Goal: Find specific page/section: Find specific page/section

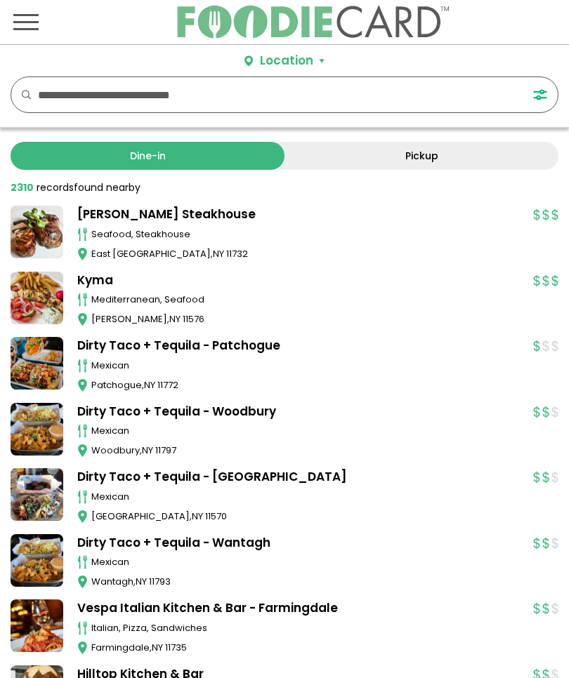
click at [282, 98] on input "text" at bounding box center [270, 94] width 464 height 35
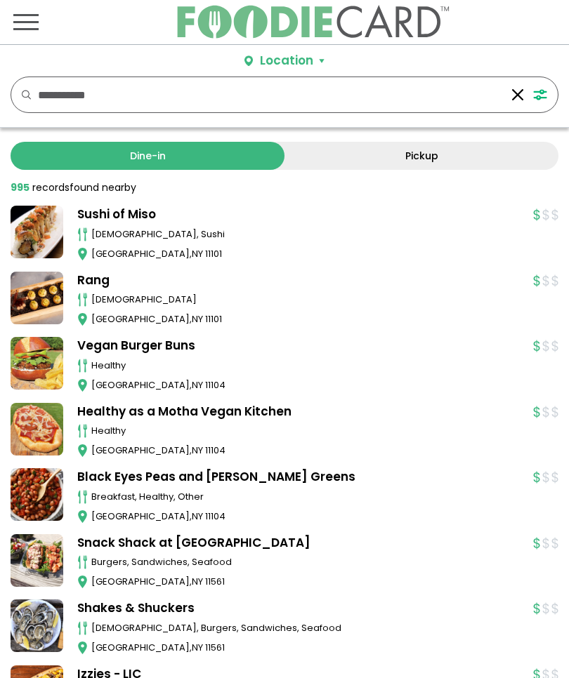
click at [231, 161] on link "Dine-in" at bounding box center [148, 156] width 274 height 28
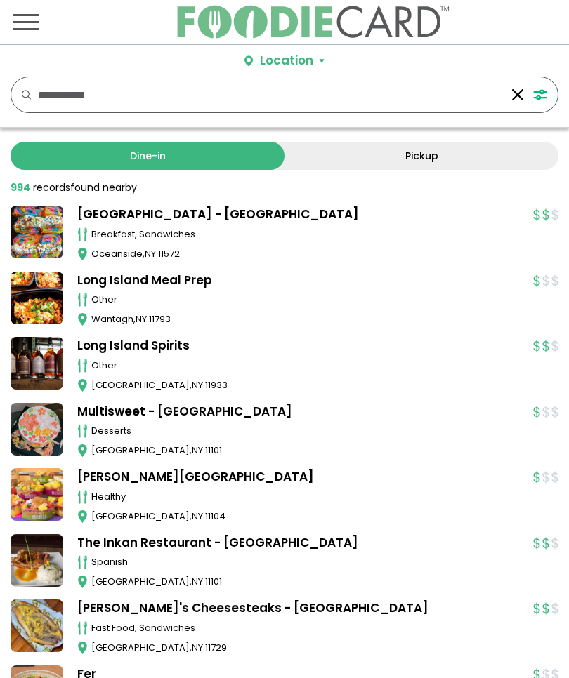
click at [190, 91] on input "**********" at bounding box center [270, 94] width 464 height 35
type input "*"
type input "**********"
click at [247, 160] on link "Dine-in" at bounding box center [148, 156] width 274 height 28
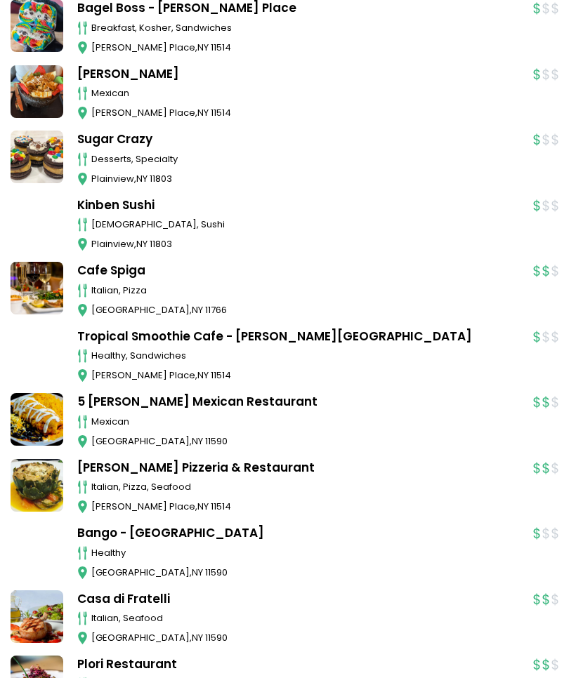
scroll to position [732, 0]
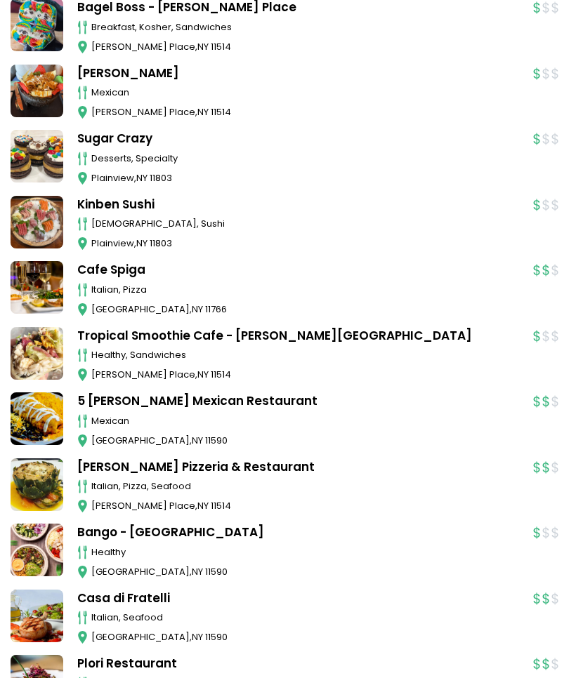
click at [518, 459] on link "[PERSON_NAME] Pizzeria & Restaurant" at bounding box center [298, 468] width 442 height 18
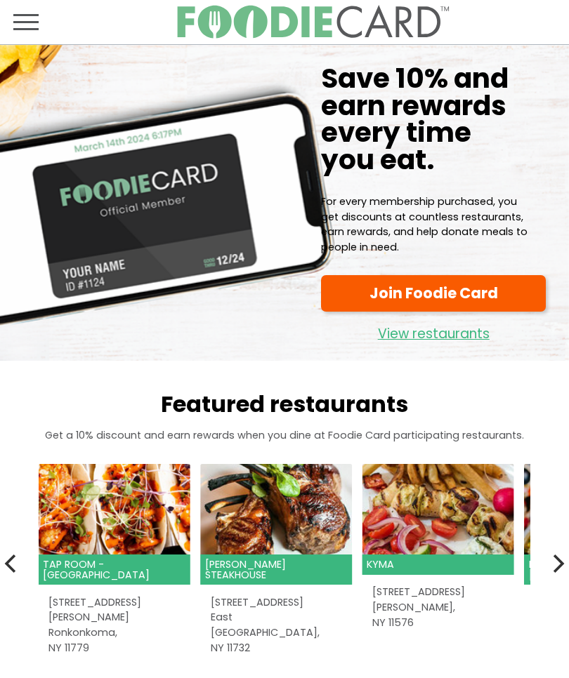
click at [38, 24] on span "Toggle navigation" at bounding box center [25, 21] width 25 height 17
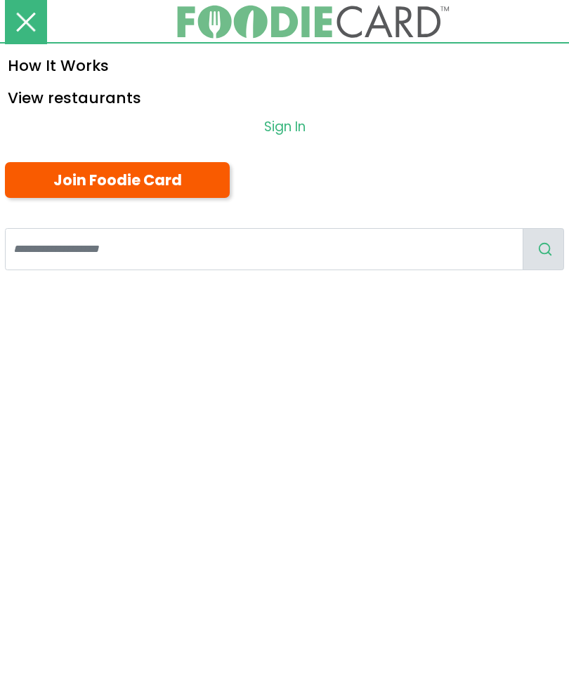
click at [124, 103] on link "View restaurants" at bounding box center [284, 97] width 569 height 32
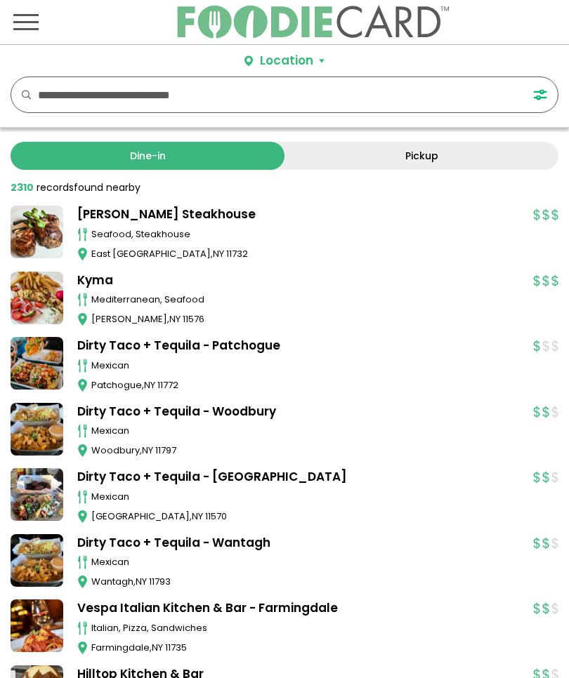
click at [313, 64] on button "Location" at bounding box center [284, 61] width 80 height 18
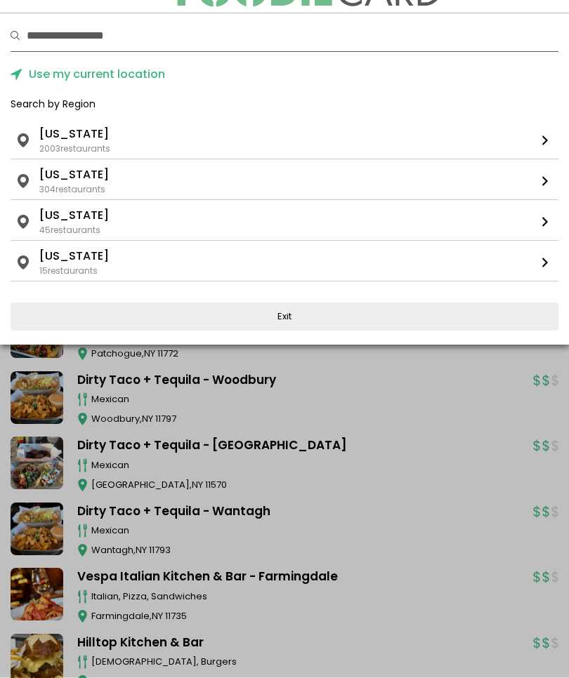
scroll to position [13, 0]
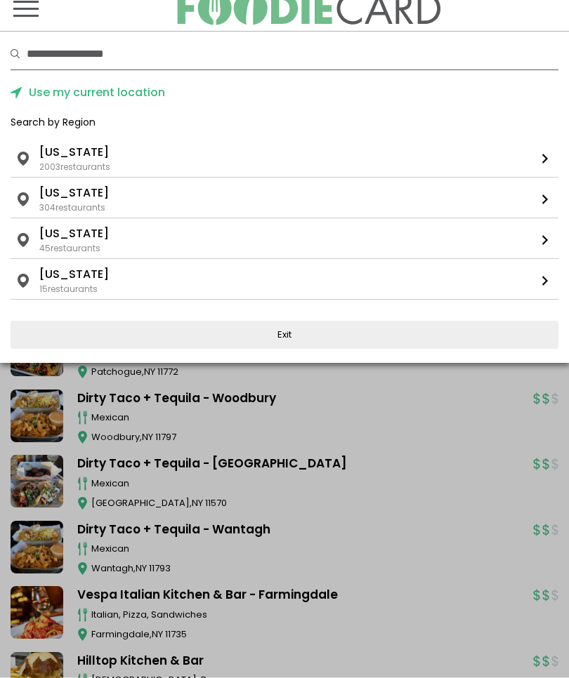
click at [93, 156] on ul "New York" at bounding box center [283, 153] width 489 height 17
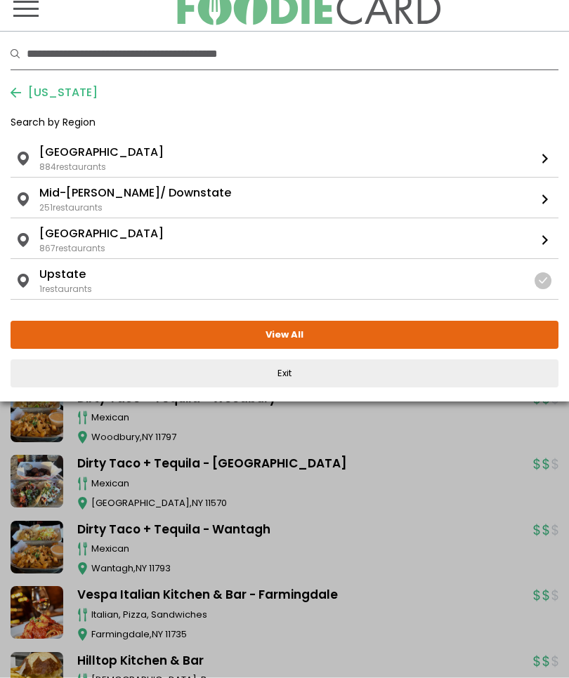
scroll to position [13, 0]
click at [102, 152] on li "Long Island" at bounding box center [101, 152] width 124 height 17
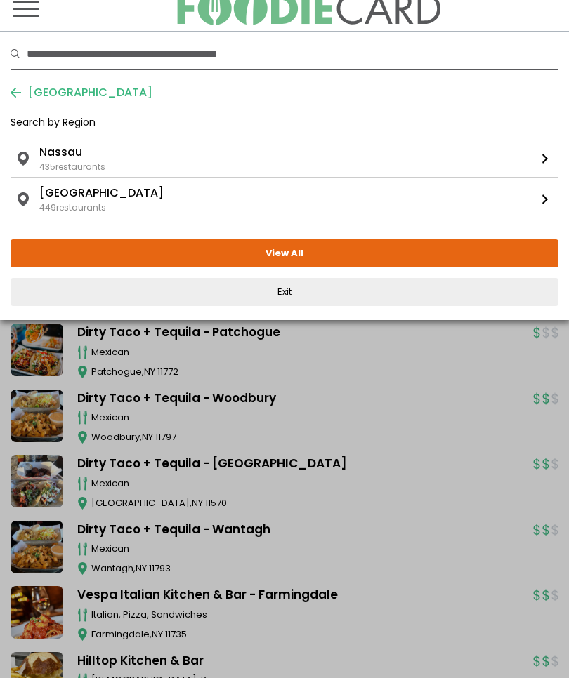
click at [74, 161] on li "Nassau" at bounding box center [60, 152] width 43 height 17
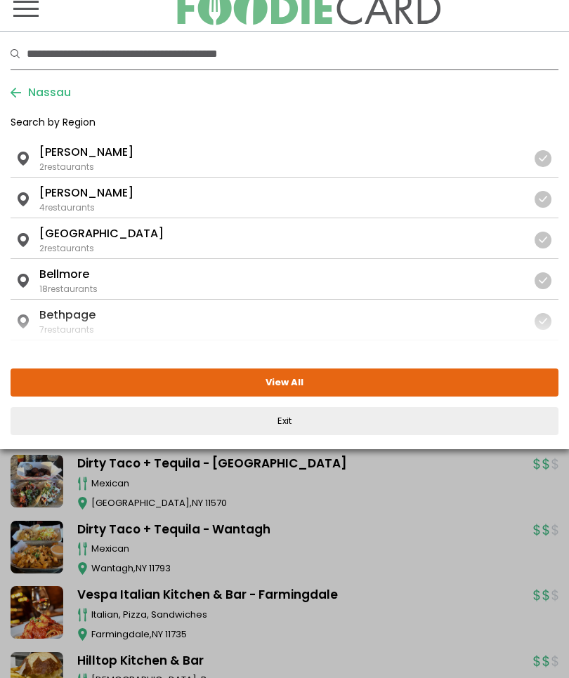
click at [336, 381] on button "View All" at bounding box center [285, 383] width 548 height 28
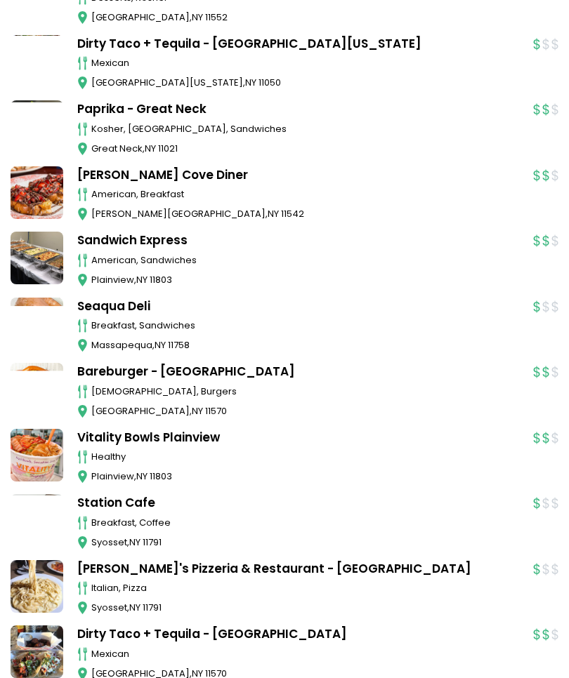
scroll to position [14029, 0]
